Goal: Task Accomplishment & Management: Use online tool/utility

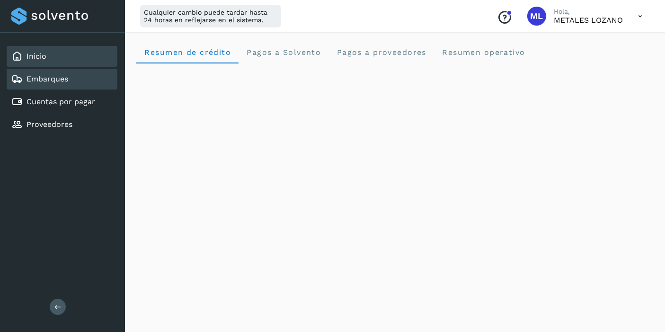
click at [51, 87] on div "Embarques" at bounding box center [62, 79] width 111 height 21
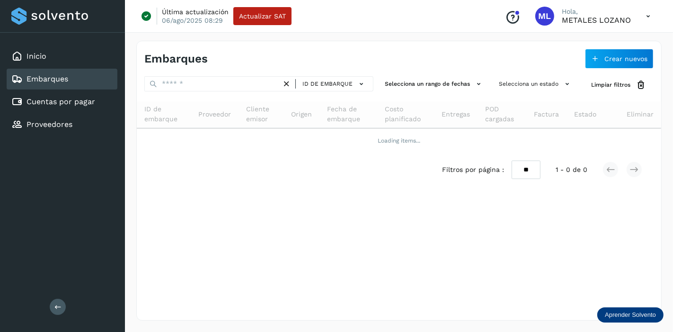
click at [51, 87] on div "Embarques" at bounding box center [62, 79] width 111 height 21
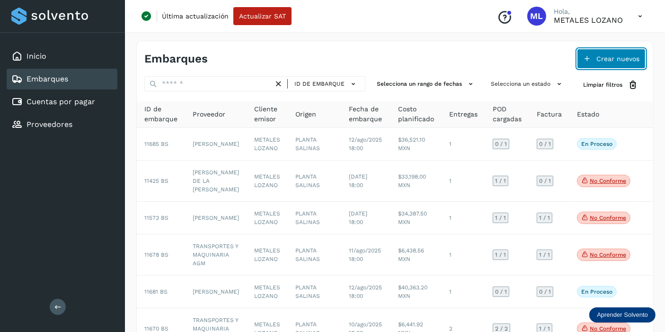
click at [615, 61] on span "Crear nuevos" at bounding box center [617, 58] width 43 height 7
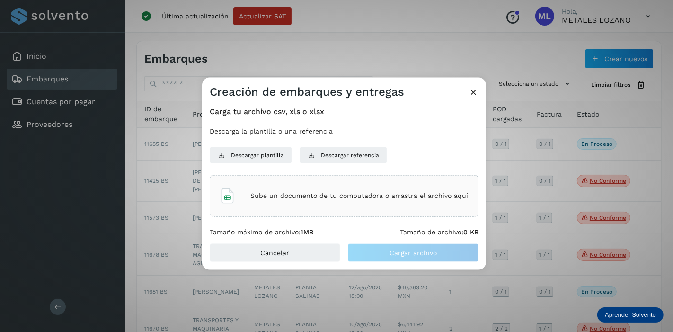
click at [266, 200] on div "Sube un documento de tu computadora o arrastra el archivo aquí" at bounding box center [344, 196] width 248 height 26
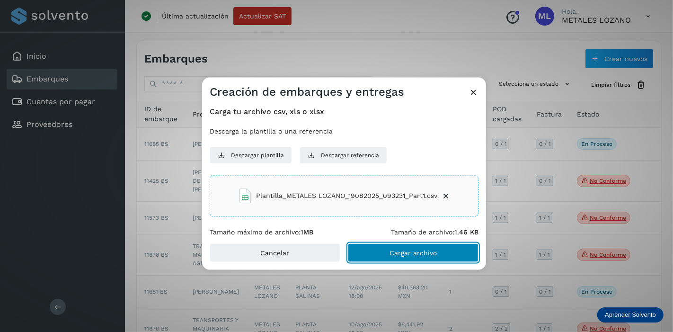
click at [391, 254] on span "Cargar archivo" at bounding box center [412, 252] width 47 height 7
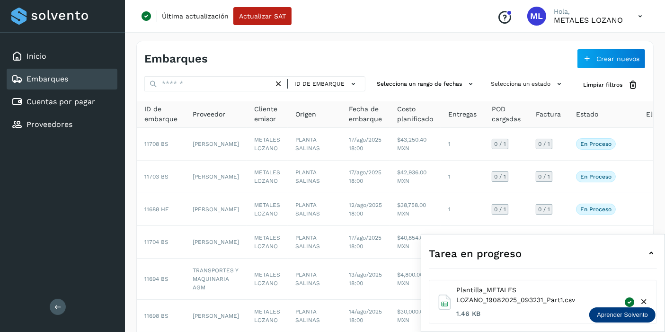
click at [652, 256] on icon at bounding box center [650, 252] width 11 height 11
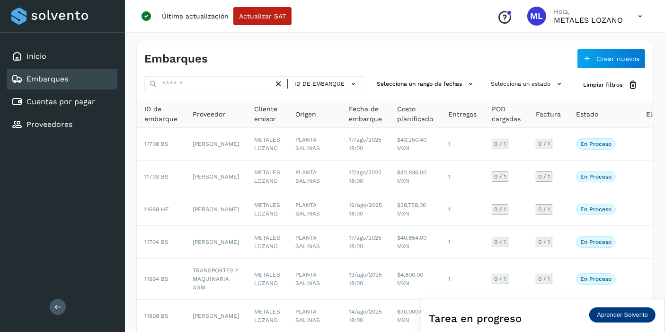
click at [630, 19] on div "Conoce nuestros beneficios ML Hola, METALES [PERSON_NAME]" at bounding box center [569, 16] width 160 height 22
click at [642, 18] on icon at bounding box center [639, 16] width 19 height 19
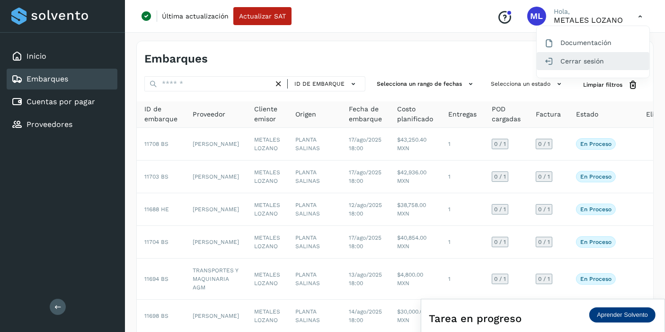
click at [608, 61] on div "Cerrar sesión" at bounding box center [592, 61] width 113 height 18
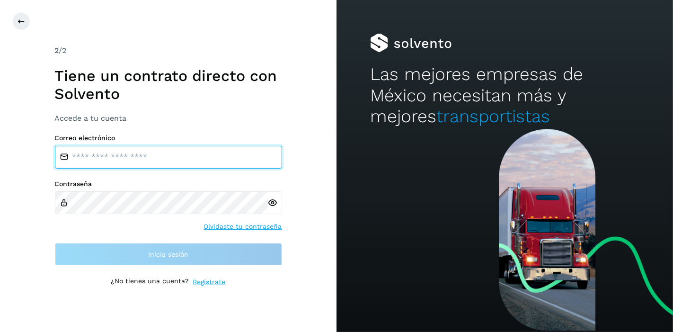
type input "**********"
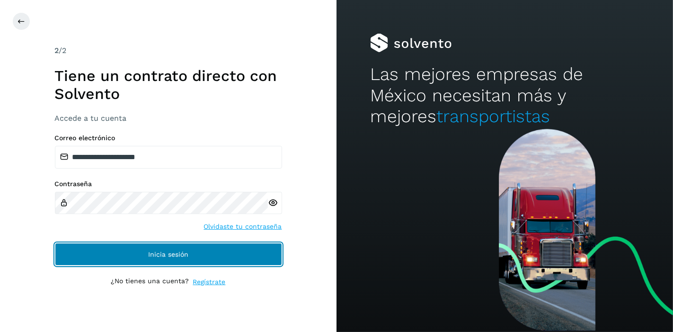
click at [219, 251] on button "Inicia sesión" at bounding box center [168, 254] width 227 height 23
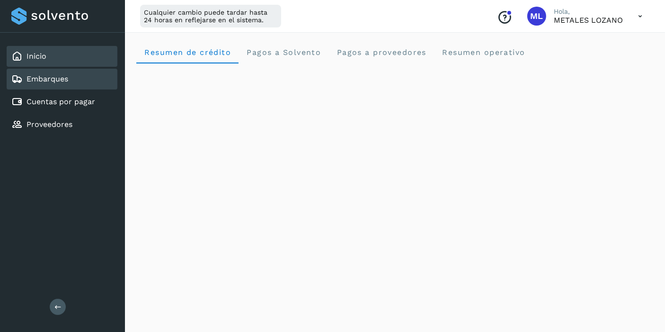
click at [66, 75] on link "Embarques" at bounding box center [47, 78] width 42 height 9
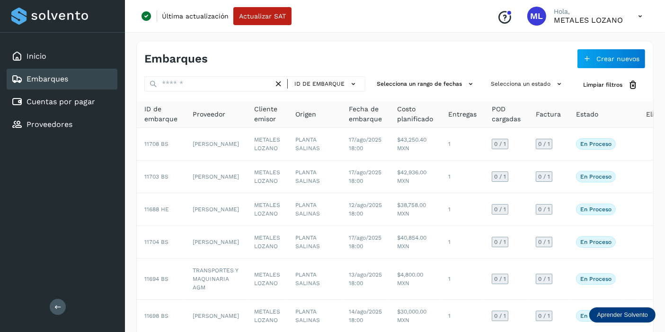
click at [644, 17] on icon at bounding box center [639, 16] width 19 height 19
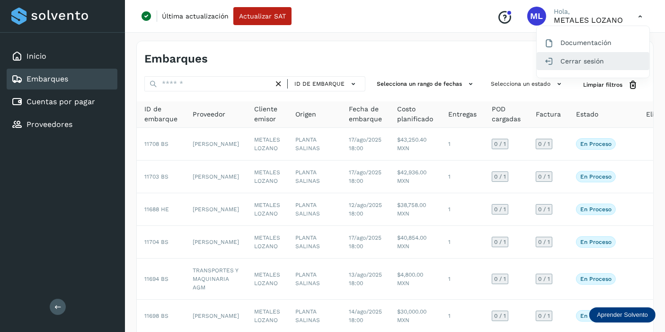
click at [604, 58] on div "Cerrar sesión" at bounding box center [592, 61] width 113 height 18
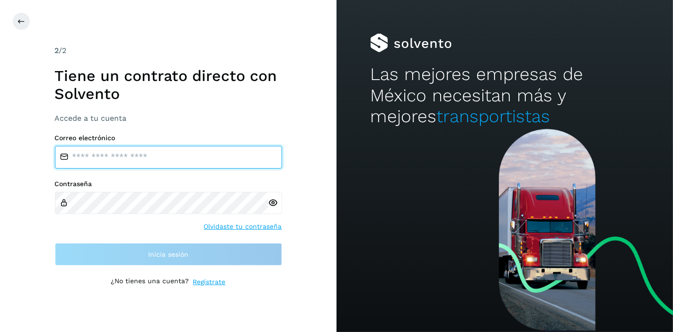
type input "**********"
